Goal: Information Seeking & Learning: Learn about a topic

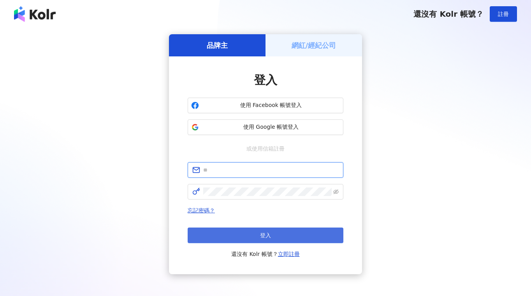
type input "**********"
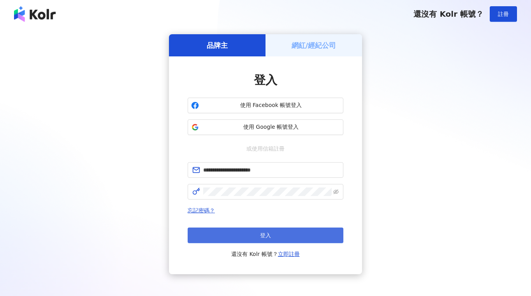
click at [268, 235] on span "登入" at bounding box center [265, 236] width 11 height 6
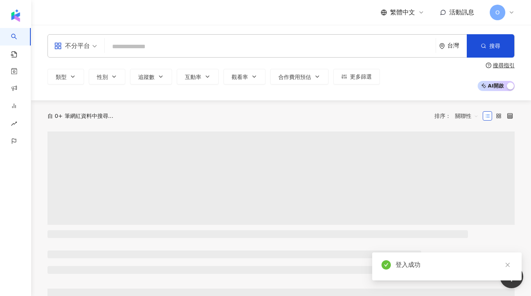
click at [124, 44] on input "search" at bounding box center [270, 46] width 325 height 15
type input "***"
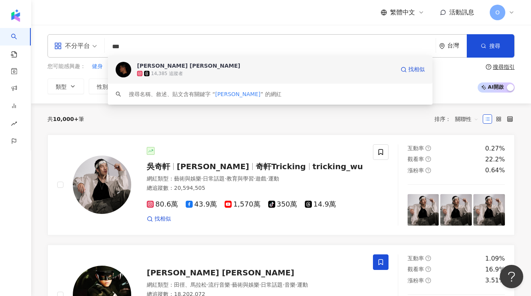
click at [160, 68] on div "[PERSON_NAME] [PERSON_NAME]" at bounding box center [188, 66] width 103 height 8
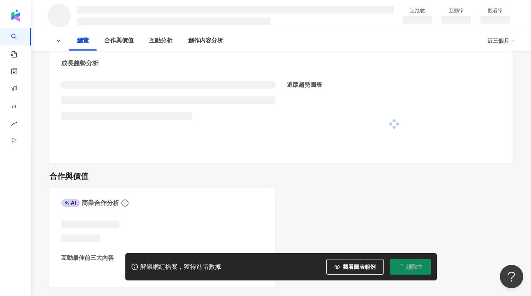
scroll to position [283, 0]
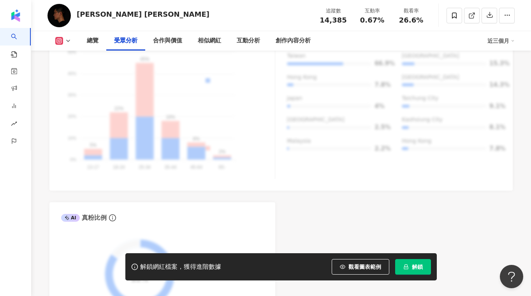
scroll to position [698, 0]
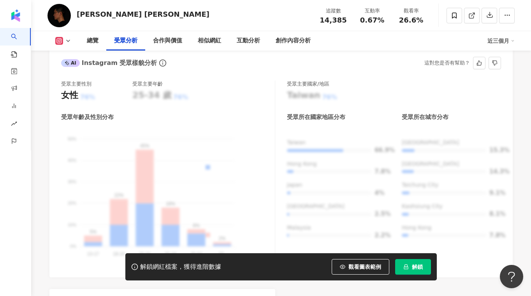
click at [411, 266] on button "解鎖" at bounding box center [413, 267] width 36 height 16
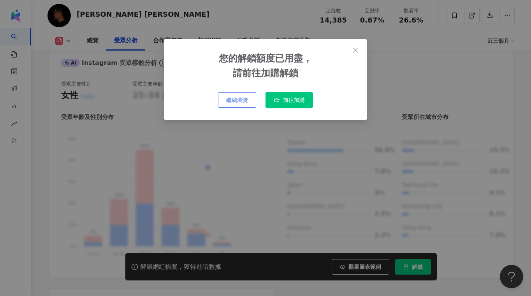
click at [239, 96] on button "繼續瀏覽" at bounding box center [237, 100] width 38 height 16
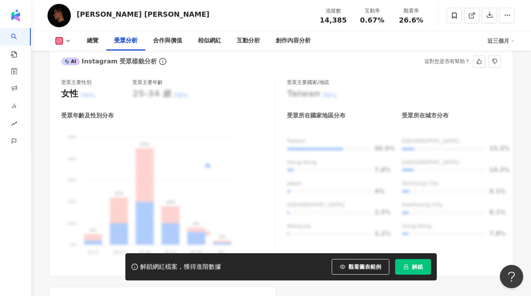
scroll to position [700, 0]
click at [140, 113] on div "受眾年齡及性別分布 男性 女性 50% 50% 40% 40% 30% 30% 20% 20% 10% 10% 0% 0% 5% 22% 45% 18% 8%…" at bounding box center [168, 187] width 214 height 153
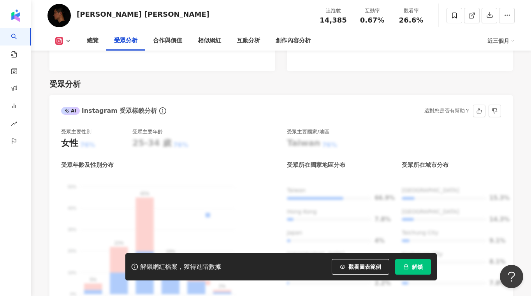
scroll to position [759, 0]
